Goal: Information Seeking & Learning: Learn about a topic

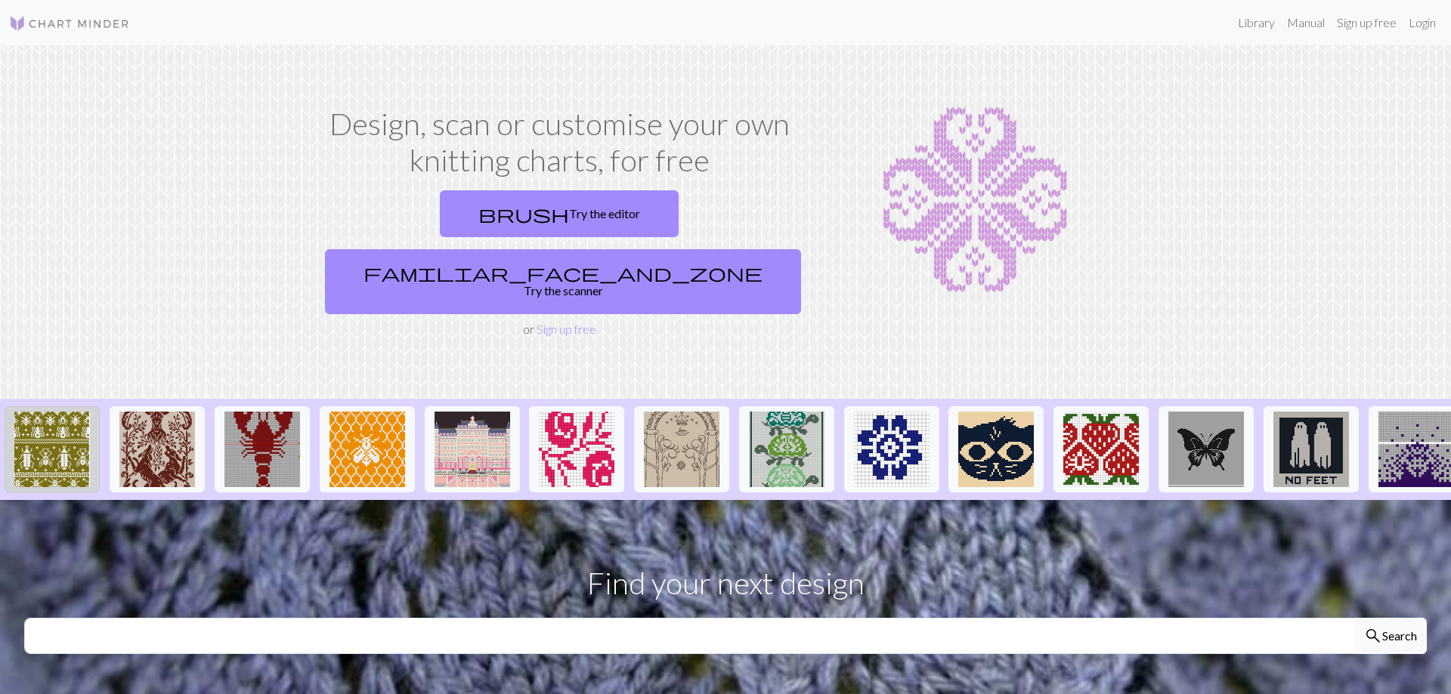
click at [57, 416] on img at bounding box center [52, 450] width 76 height 76
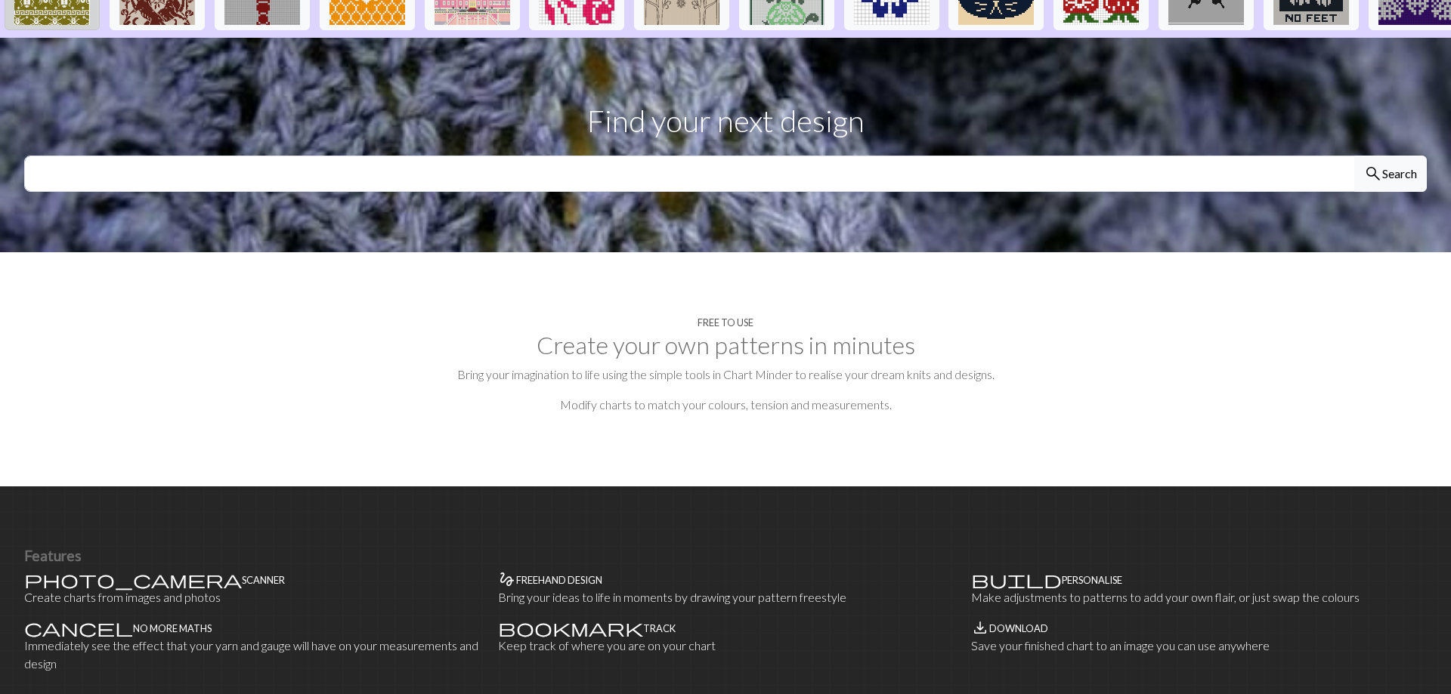
scroll to position [154, 0]
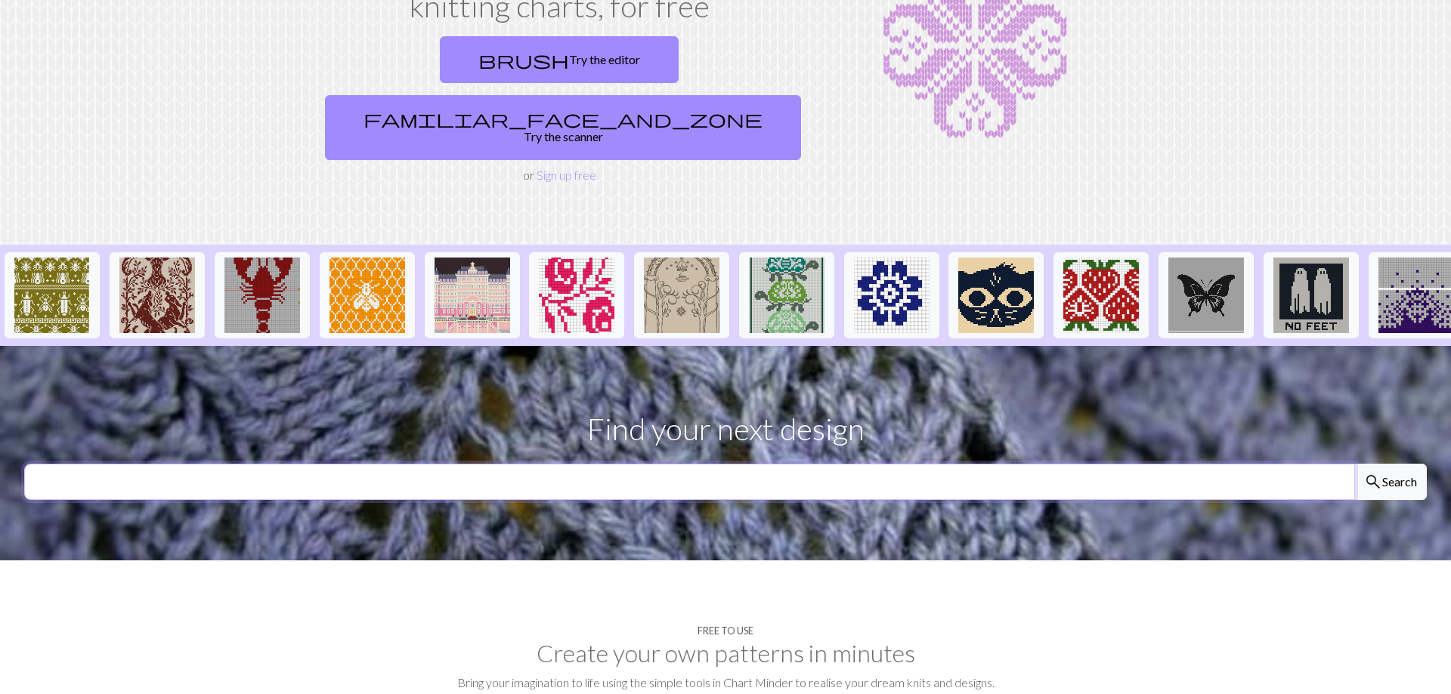
click at [535, 464] on input "text" at bounding box center [689, 482] width 1331 height 36
type input "winter"
click at [1354, 464] on button "search Search" at bounding box center [1390, 482] width 73 height 36
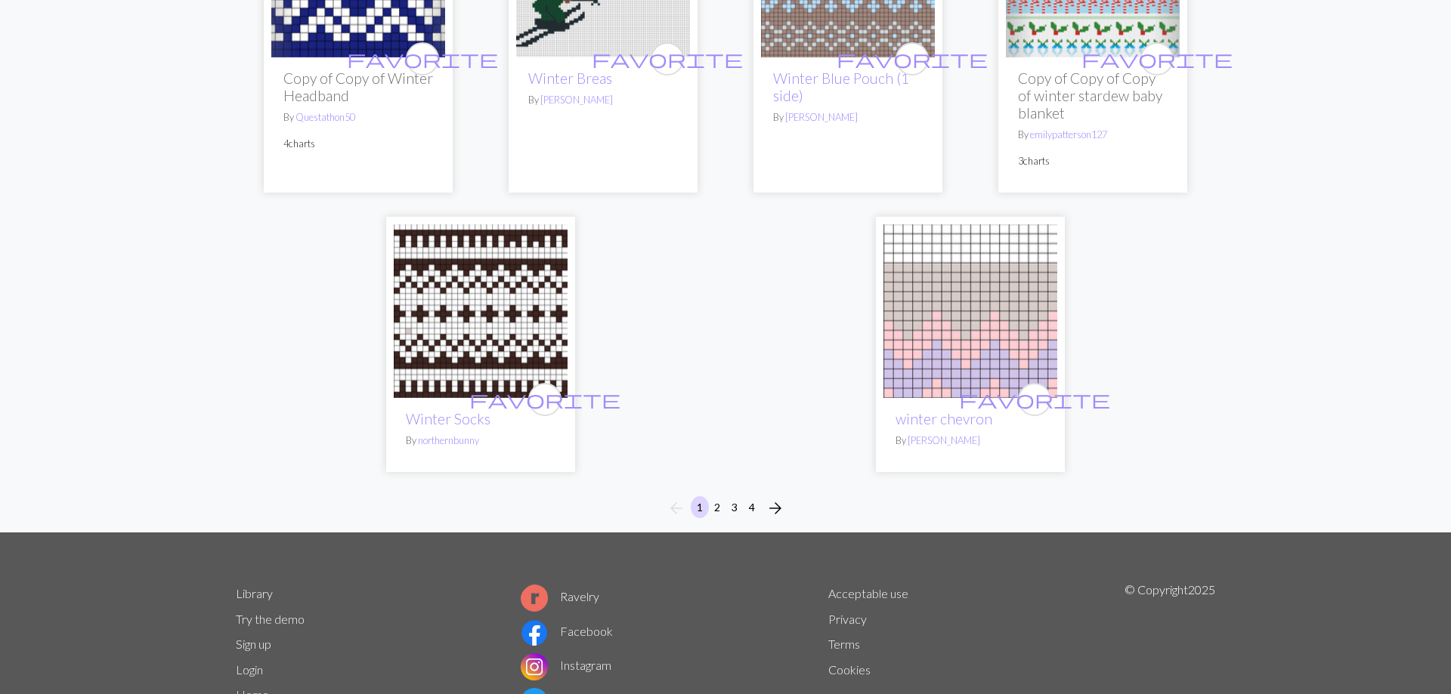
scroll to position [4003, 0]
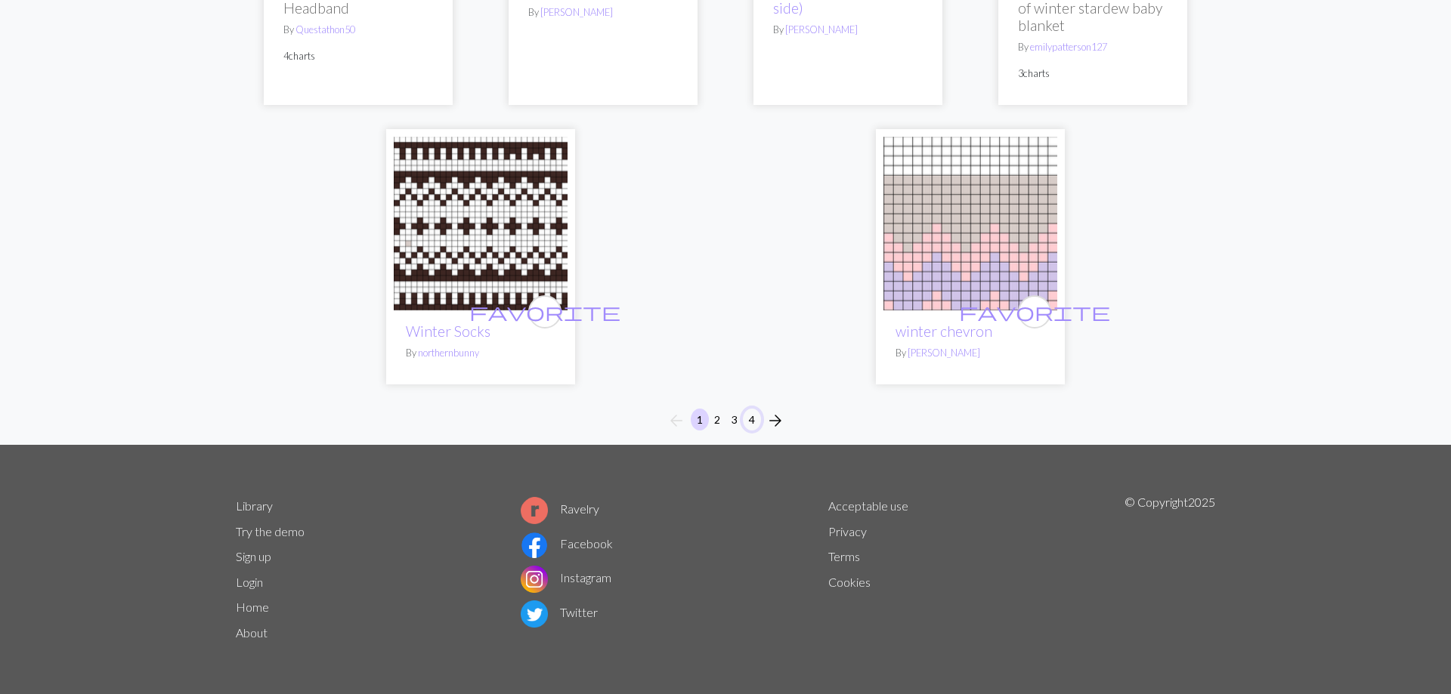
click at [746, 419] on button "4" at bounding box center [752, 420] width 18 height 22
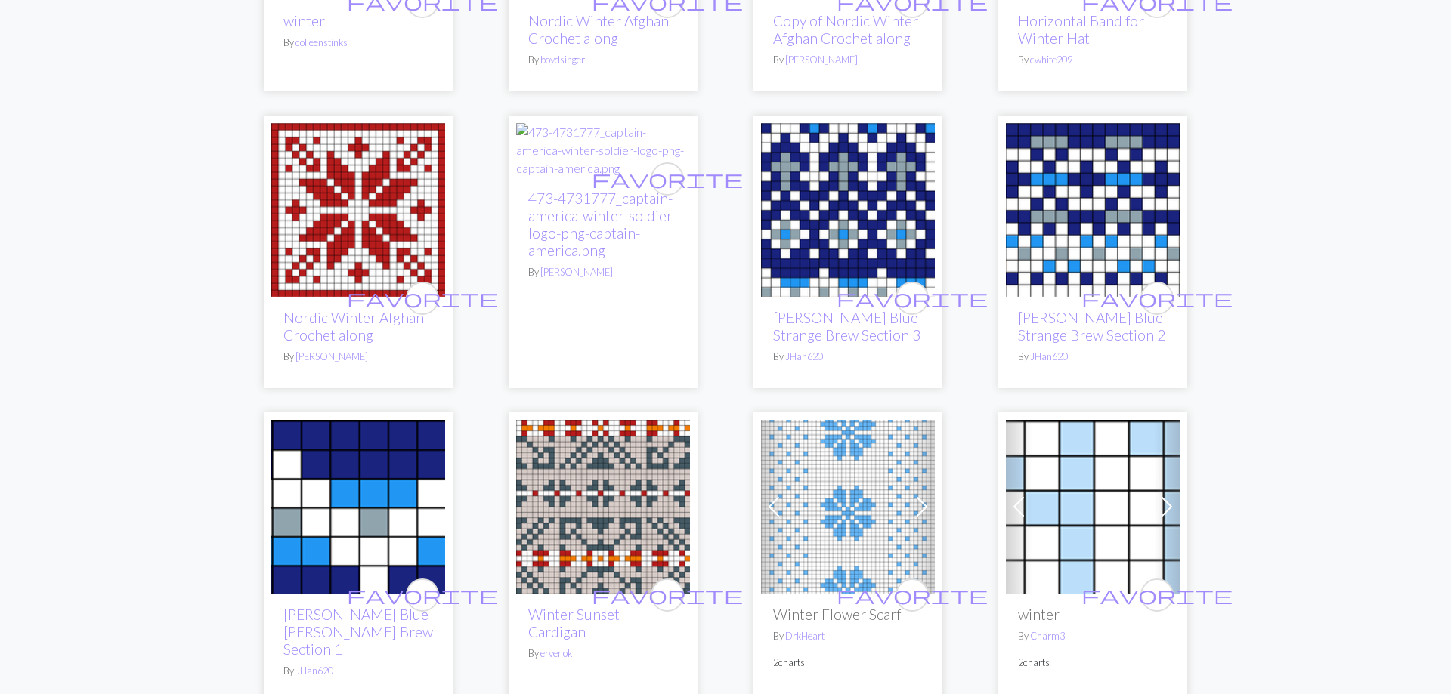
scroll to position [1619, 0]
